Goal: Task Accomplishment & Management: Complete application form

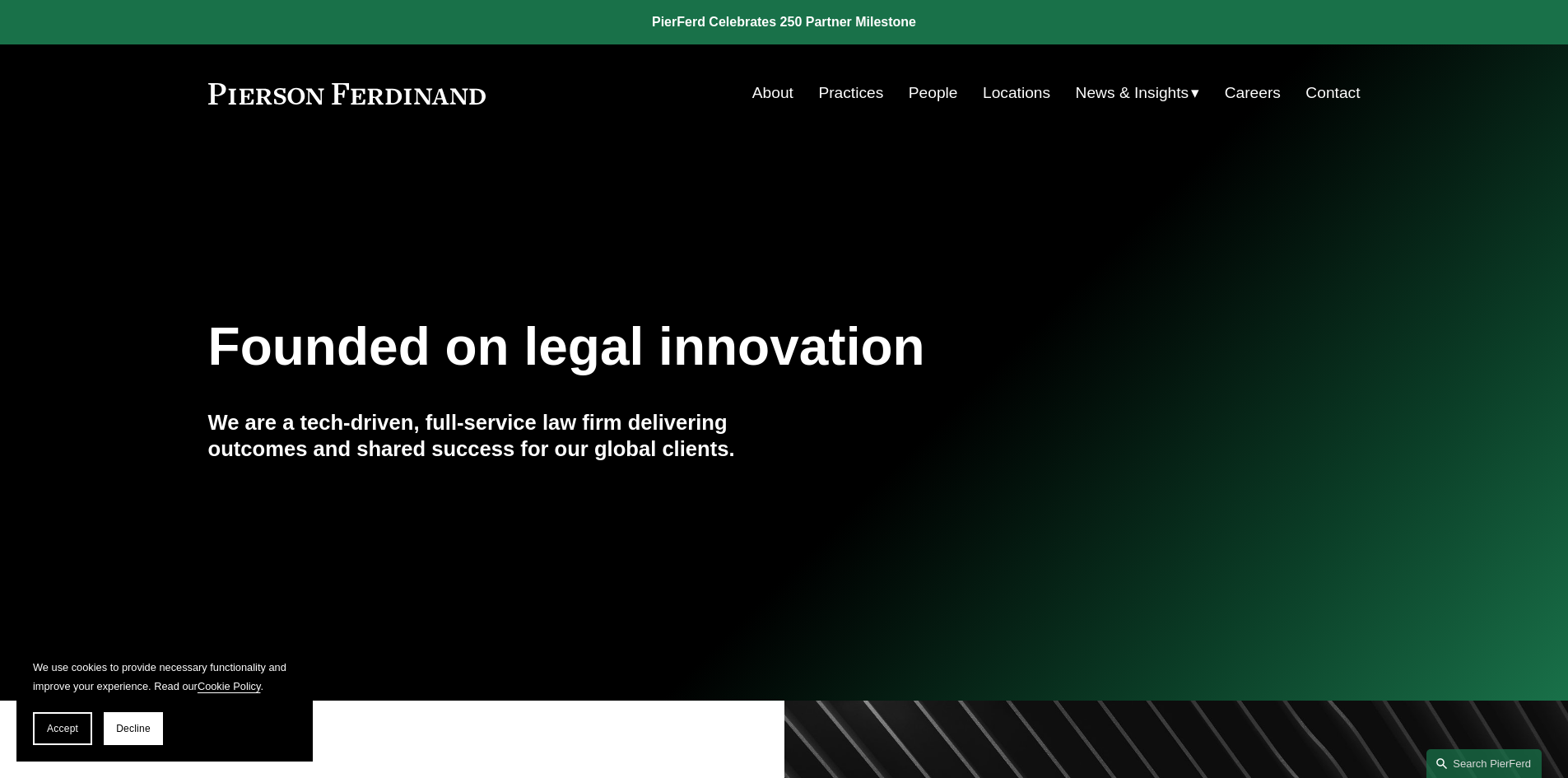
click at [938, 86] on link "People" at bounding box center [933, 92] width 49 height 31
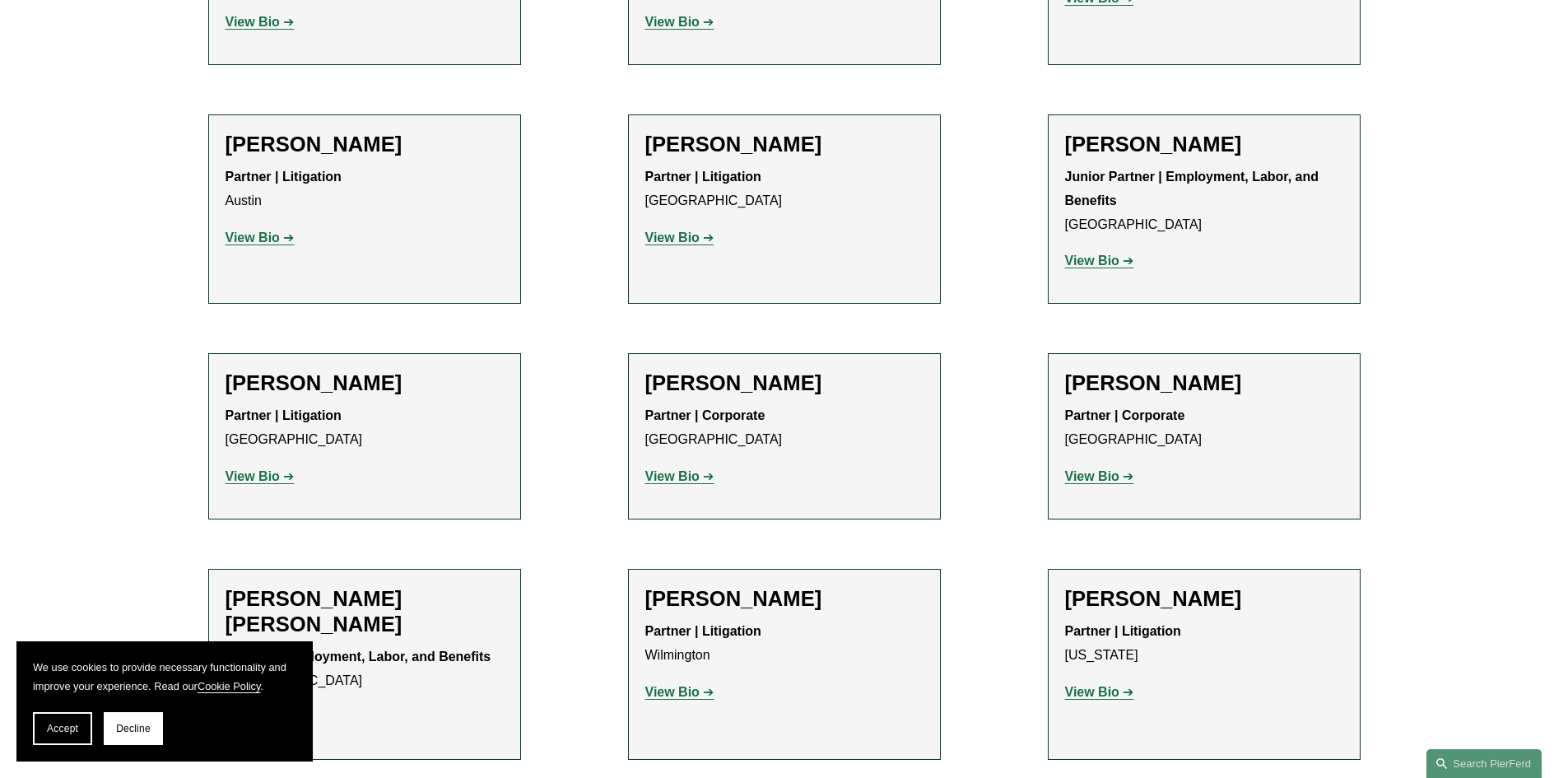
scroll to position [19667, 0]
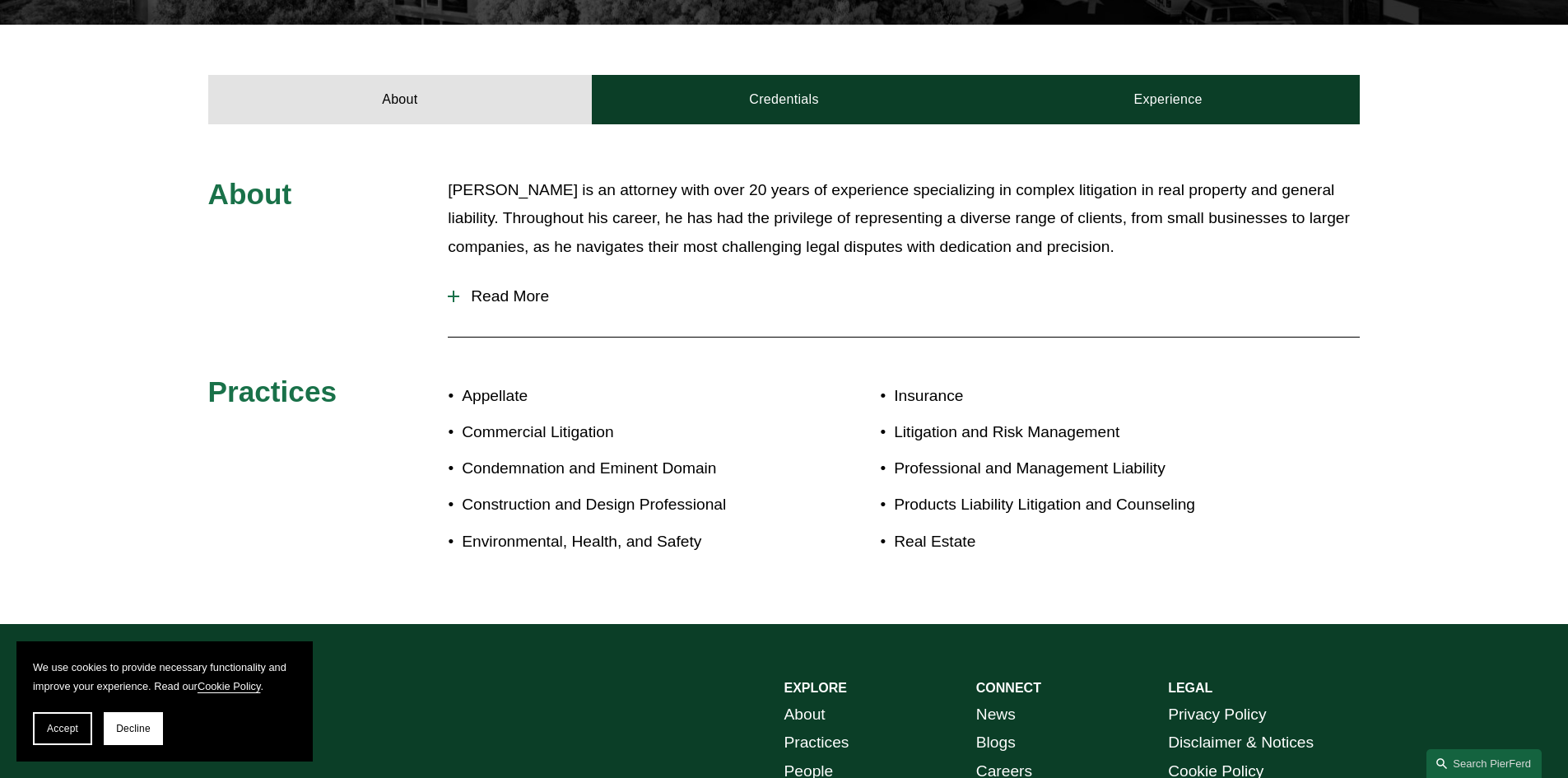
scroll to position [576, 0]
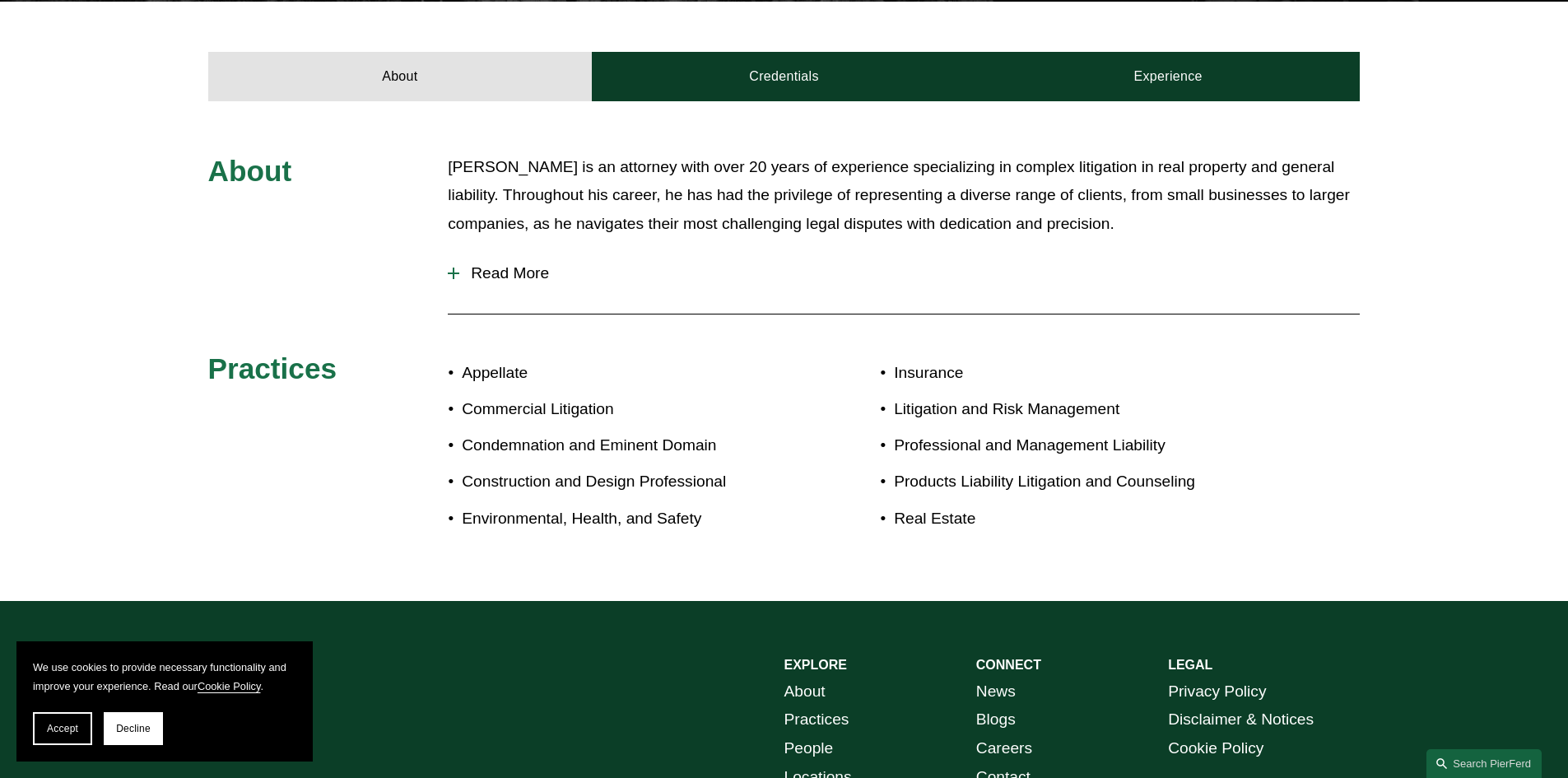
click at [502, 264] on span "Read More" at bounding box center [909, 273] width 900 height 18
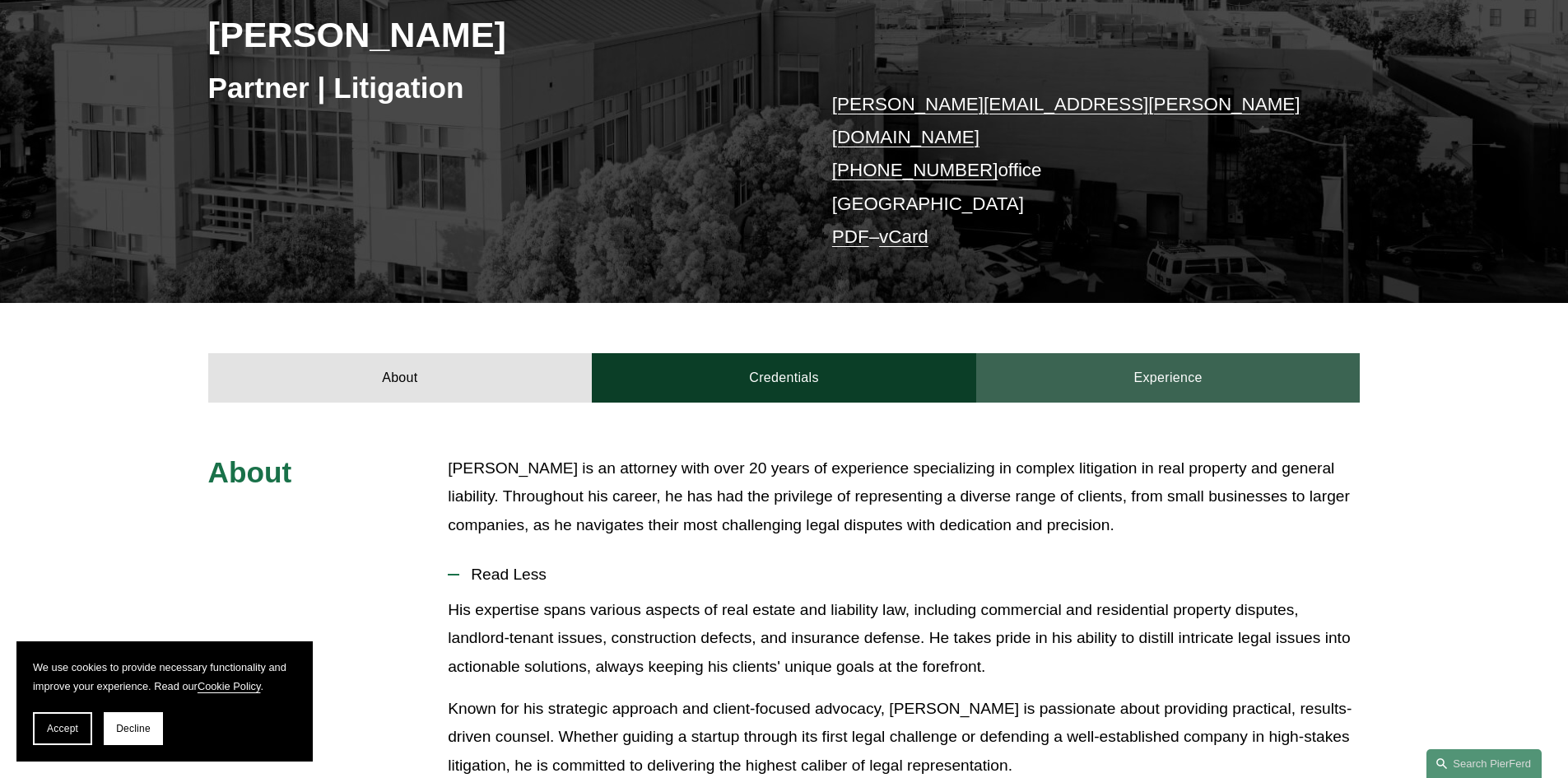
scroll to position [208, 0]
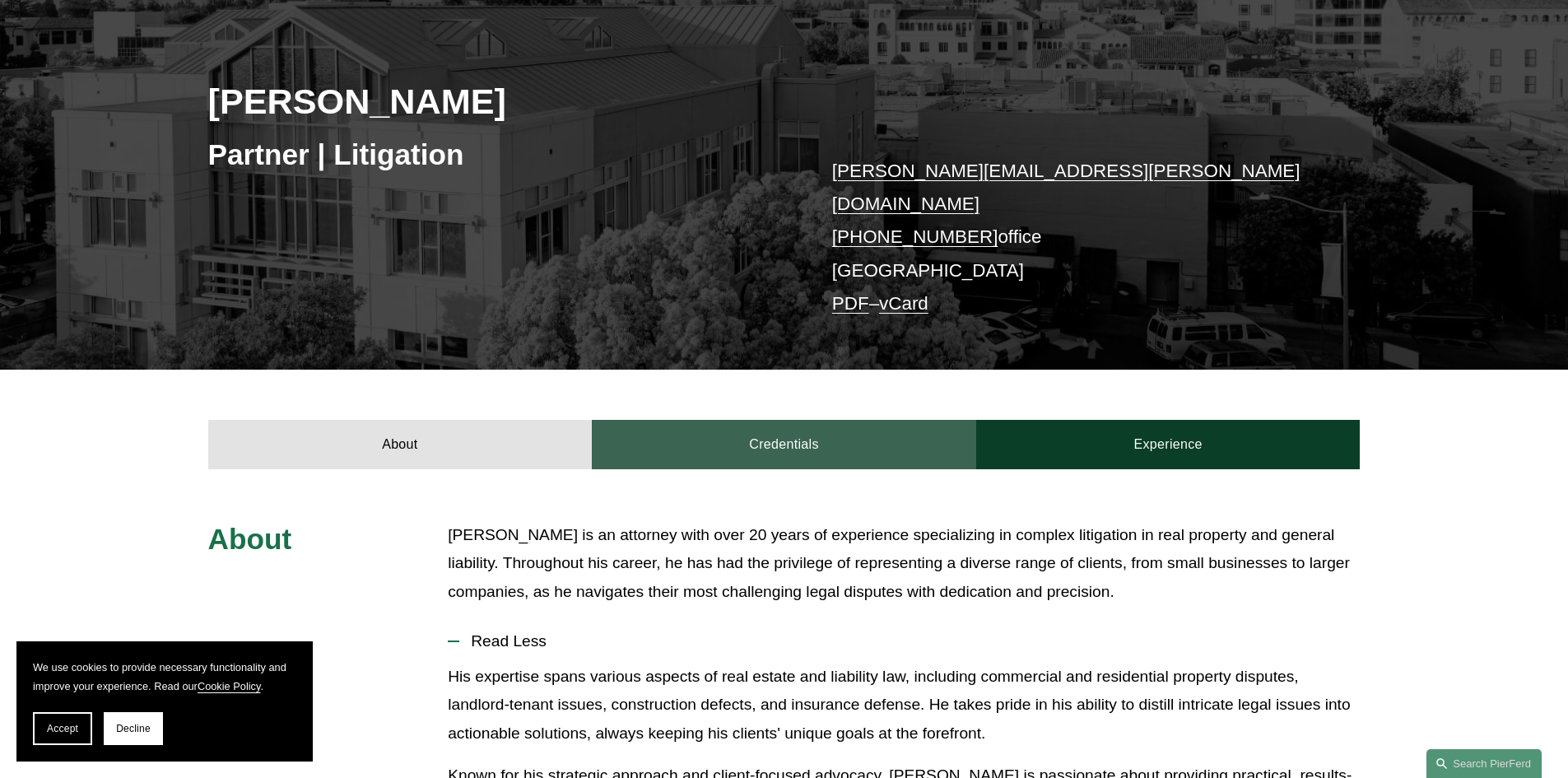
click at [765, 420] on link "Credentials" at bounding box center [784, 445] width 384 height 49
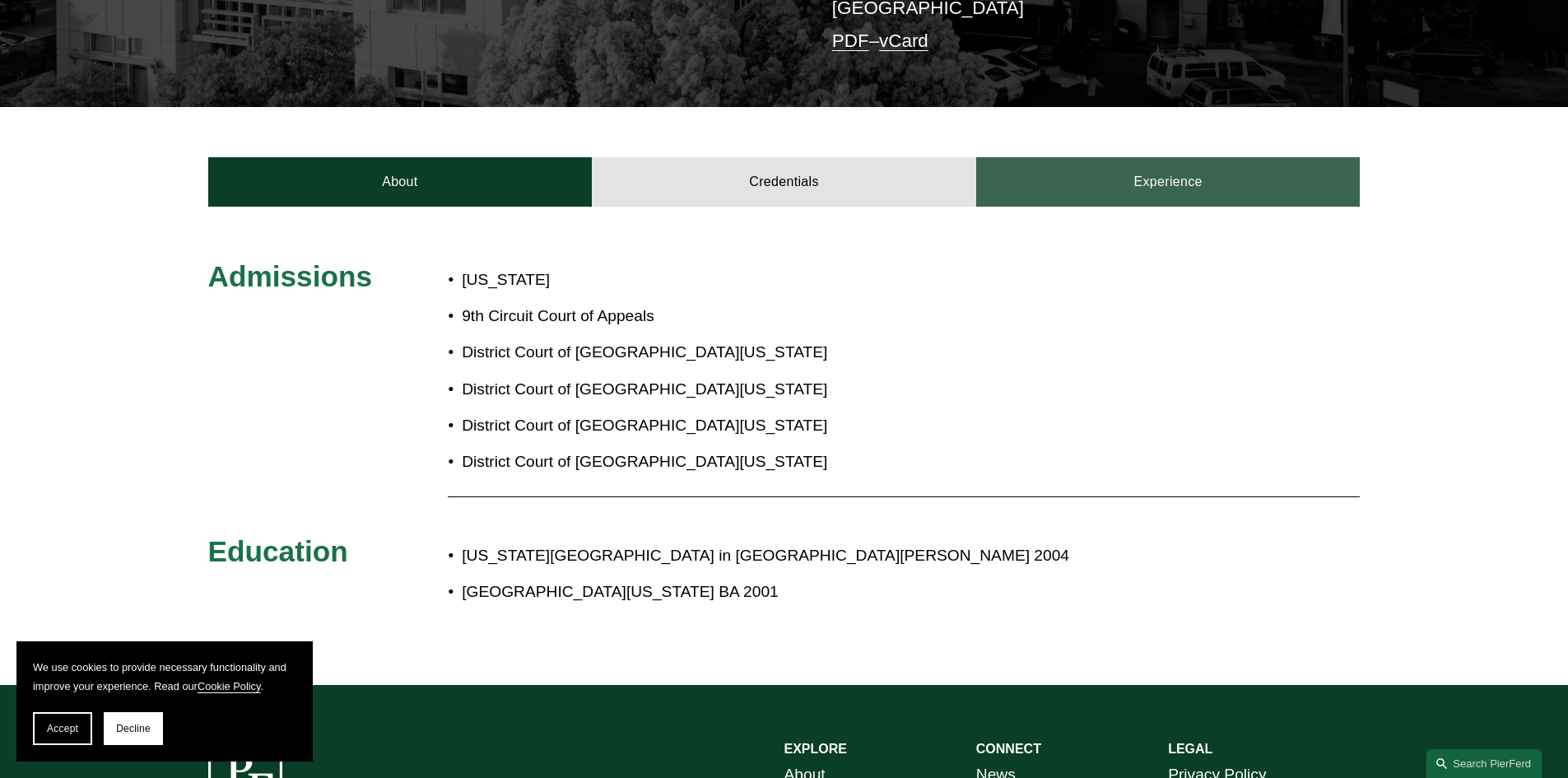
scroll to position [455, 0]
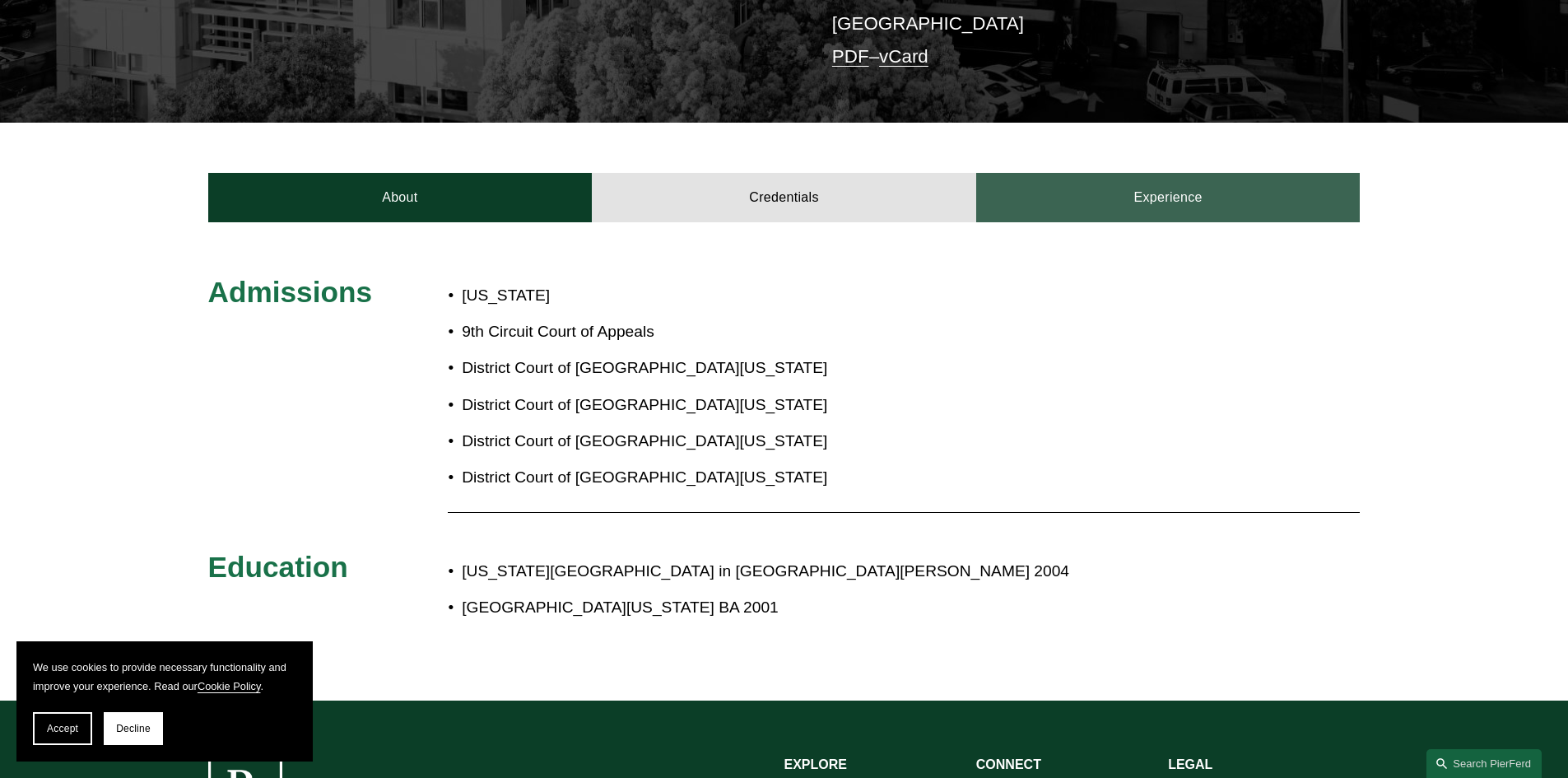
click at [1204, 173] on link "Experience" at bounding box center [1168, 197] width 384 height 49
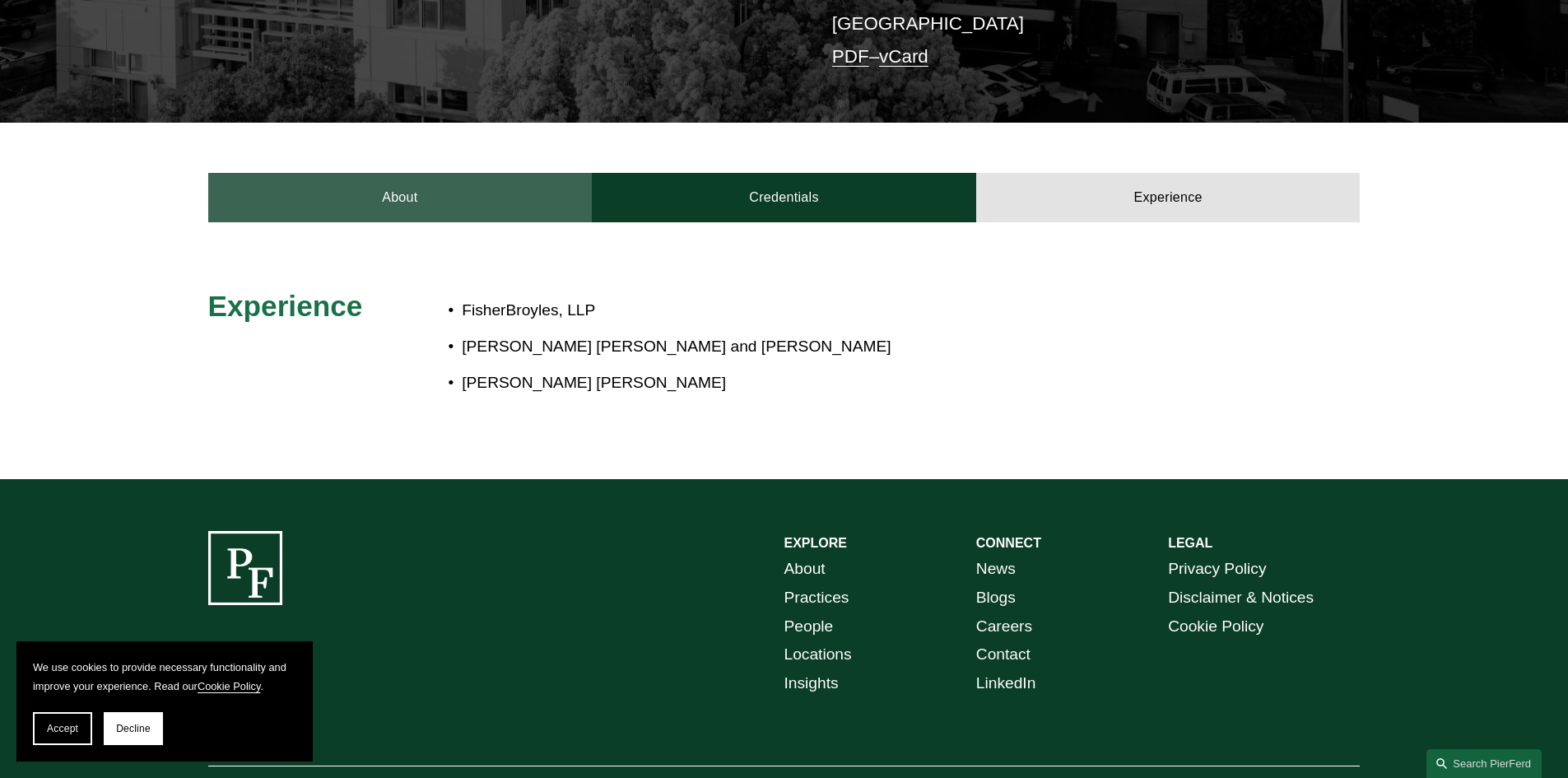
click at [333, 173] on link "About" at bounding box center [400, 197] width 384 height 49
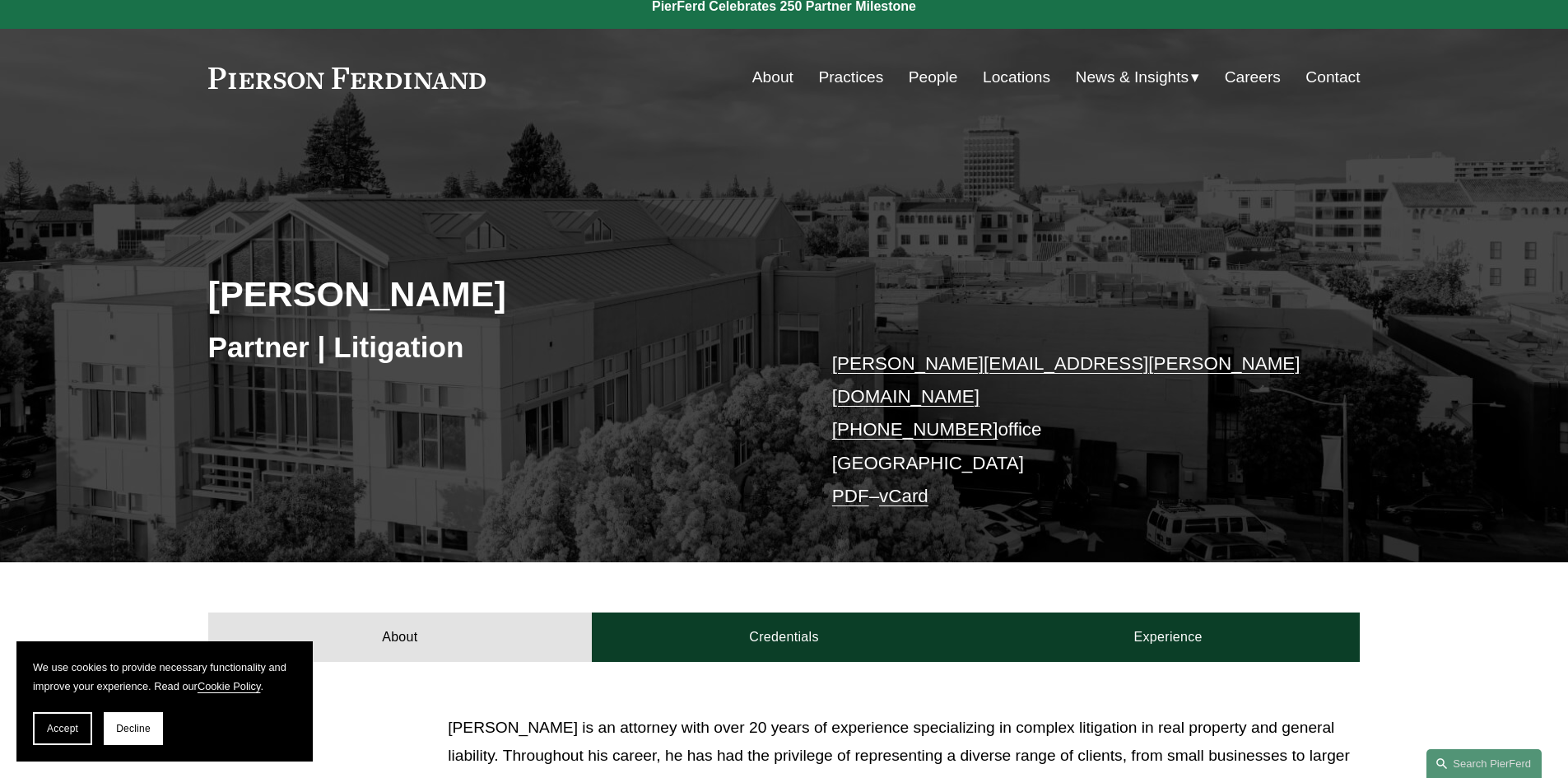
scroll to position [0, 0]
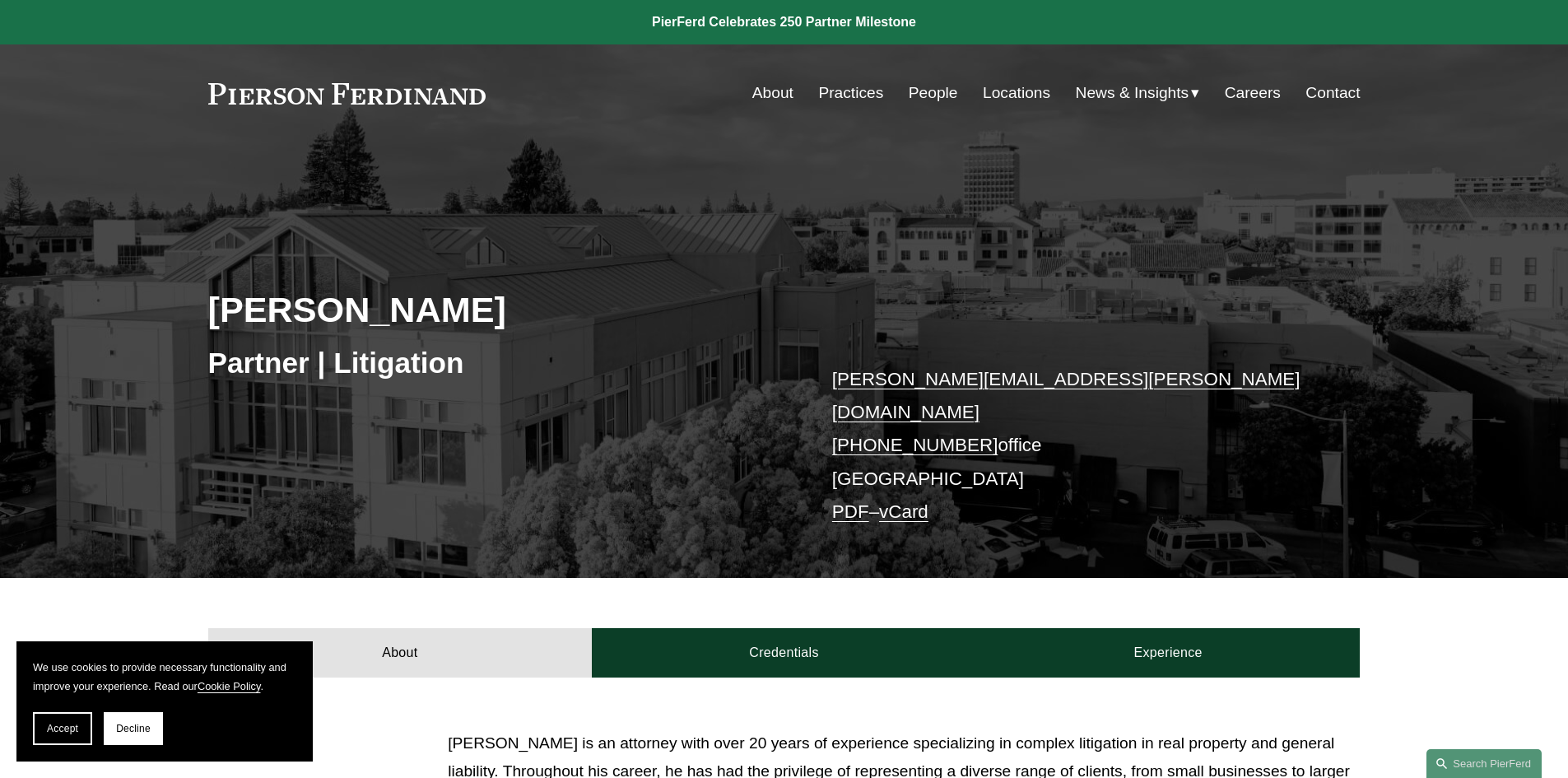
click at [1247, 96] on link "Careers" at bounding box center [1253, 92] width 56 height 31
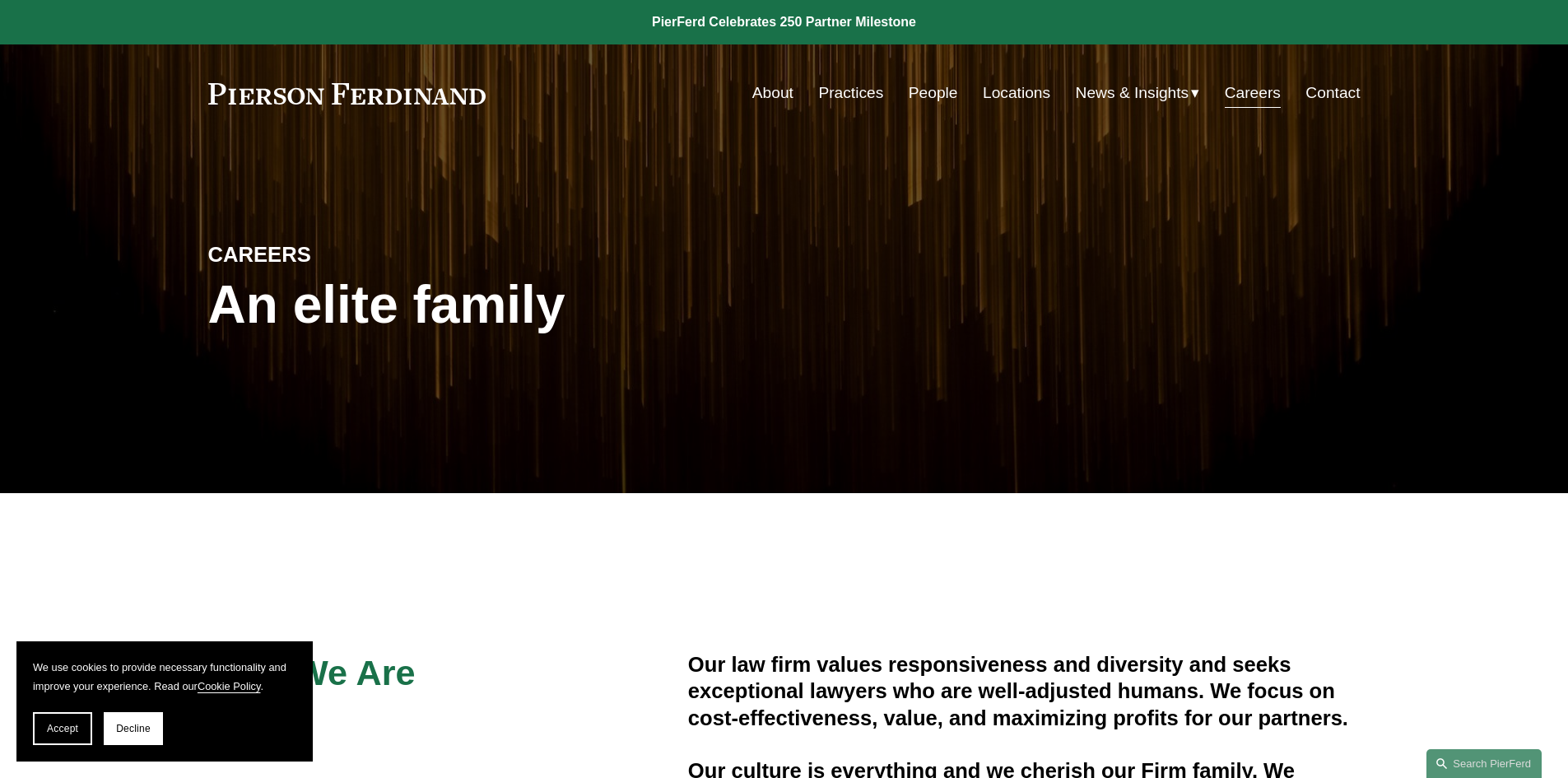
scroll to position [247, 0]
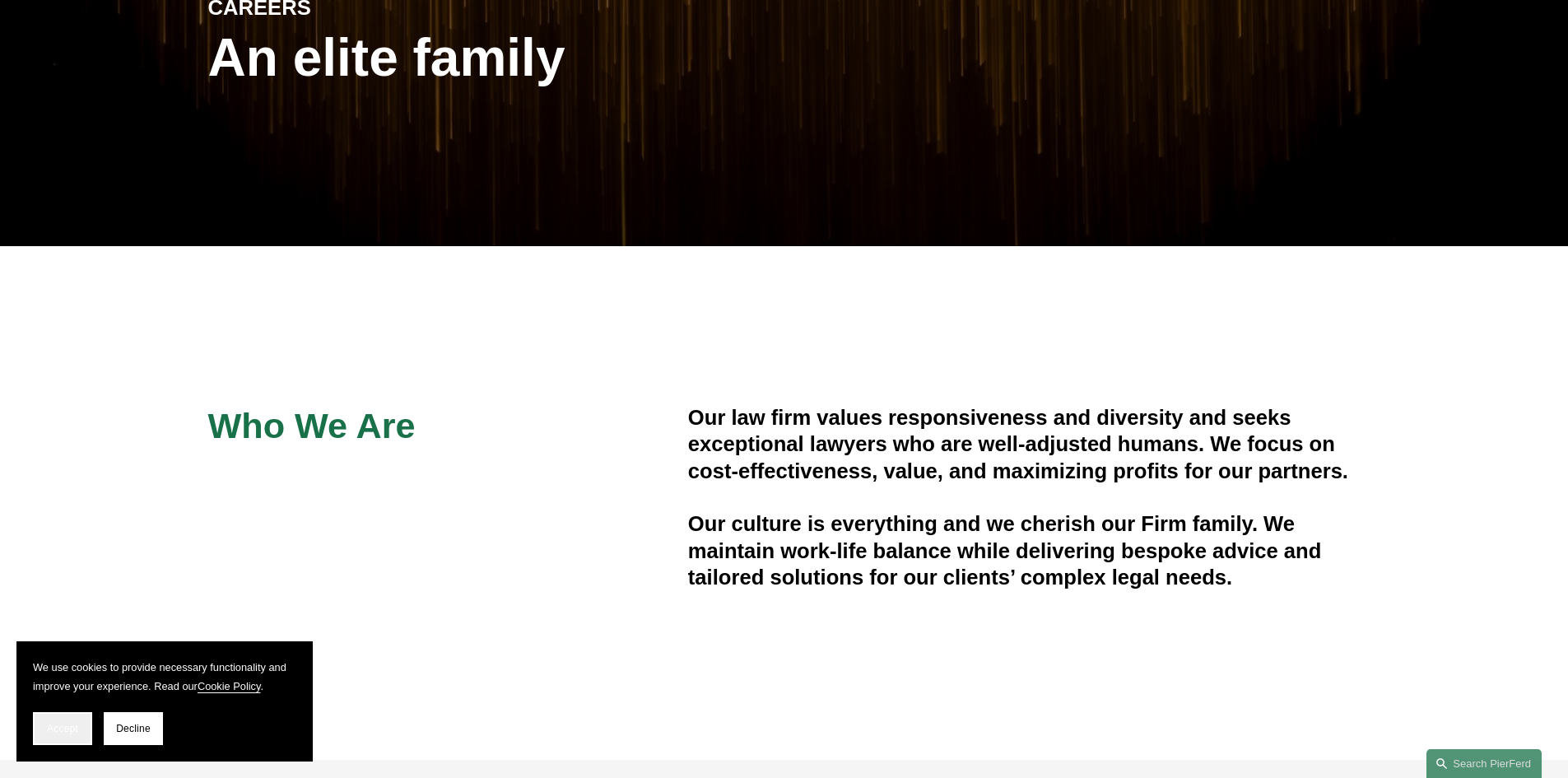
click at [50, 727] on span "Accept" at bounding box center [62, 729] width 31 height 12
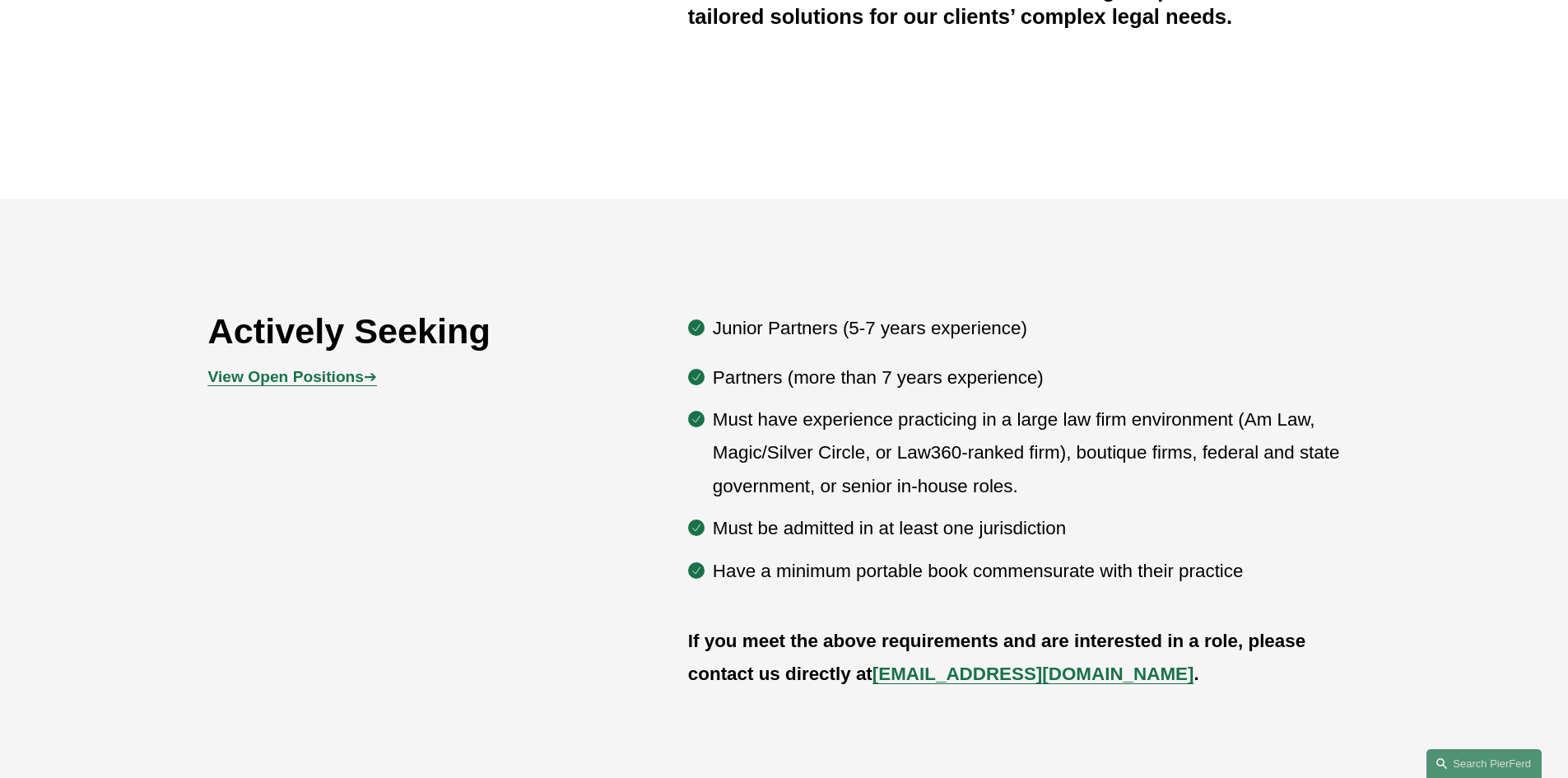
scroll to position [824, 0]
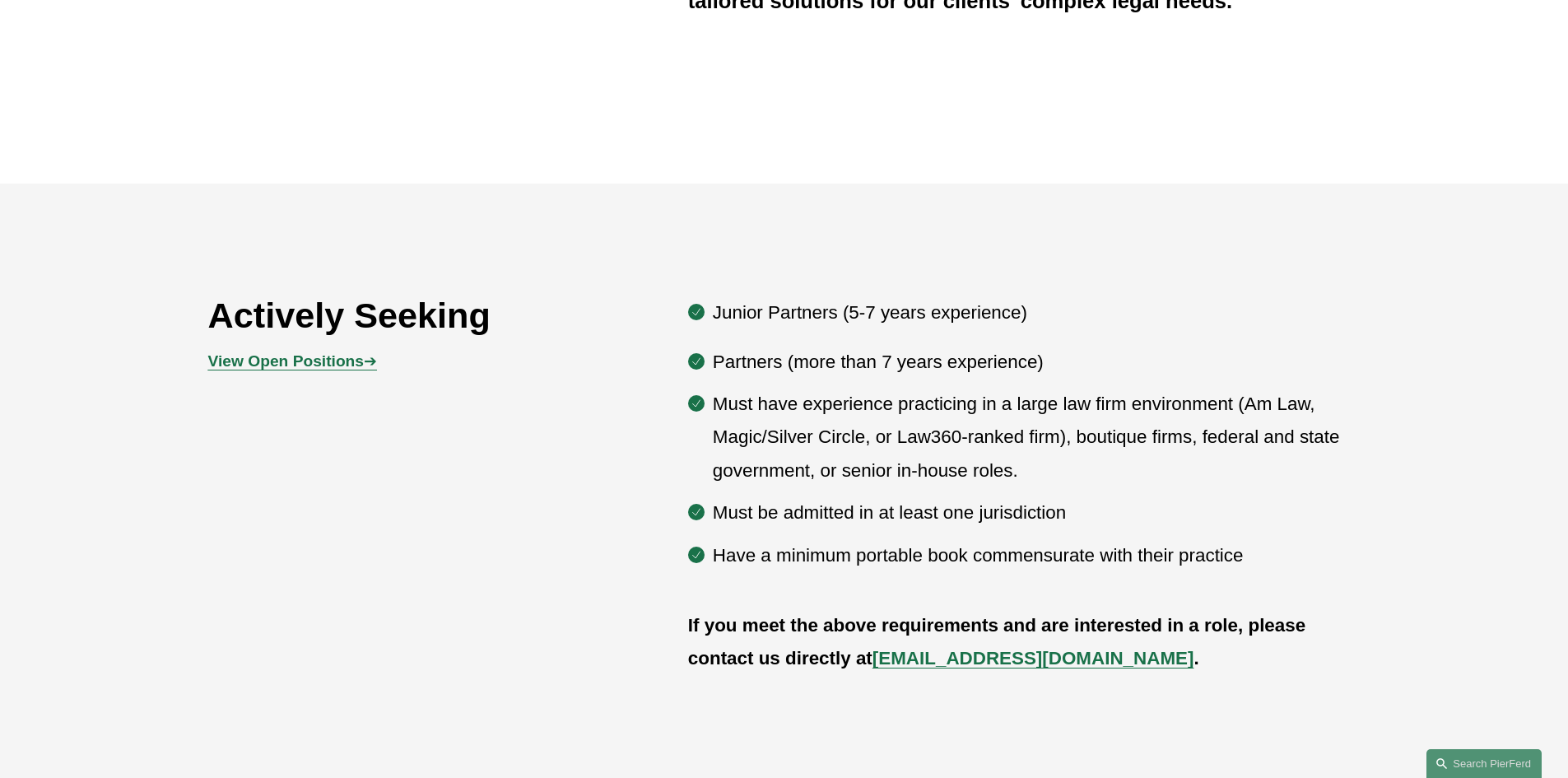
click at [323, 367] on strong "View Open Positions" at bounding box center [286, 360] width 156 height 17
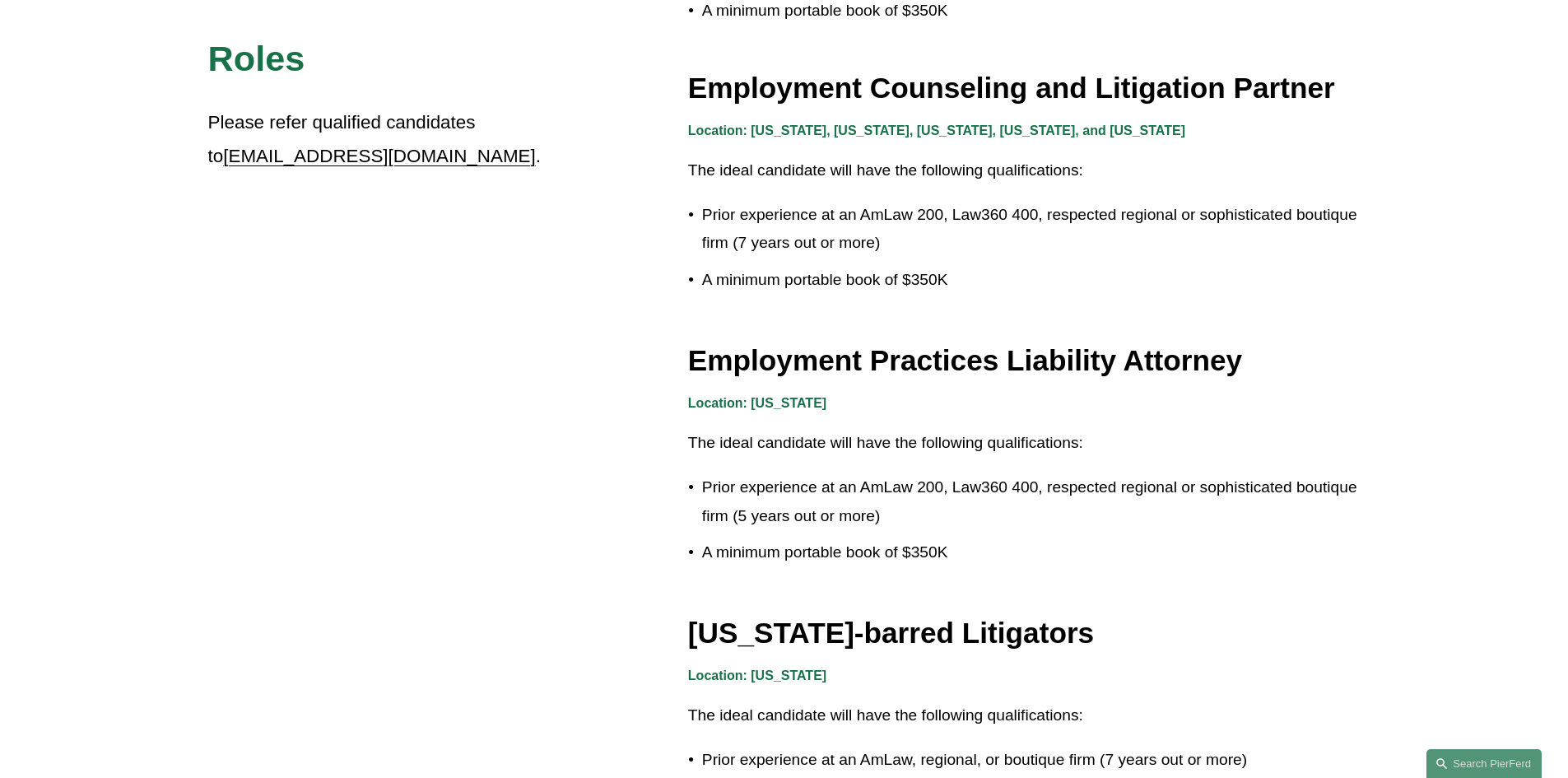
scroll to position [2389, 0]
